Goal: Task Accomplishment & Management: Use online tool/utility

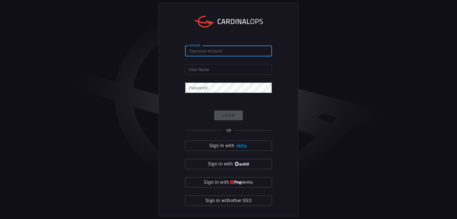
click at [227, 53] on input "Account" at bounding box center [228, 51] width 87 height 11
type input "mediacom"
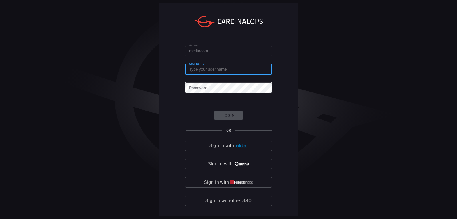
click at [217, 69] on input "User Name" at bounding box center [228, 69] width 87 height 11
type input "sayed.[PERSON_NAME]"
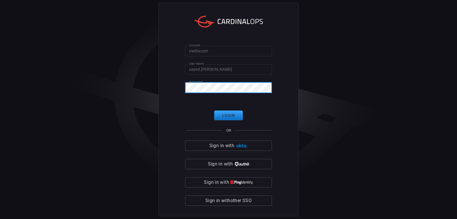
click button "Login" at bounding box center [228, 115] width 29 height 10
